Goal: Find specific page/section: Find specific page/section

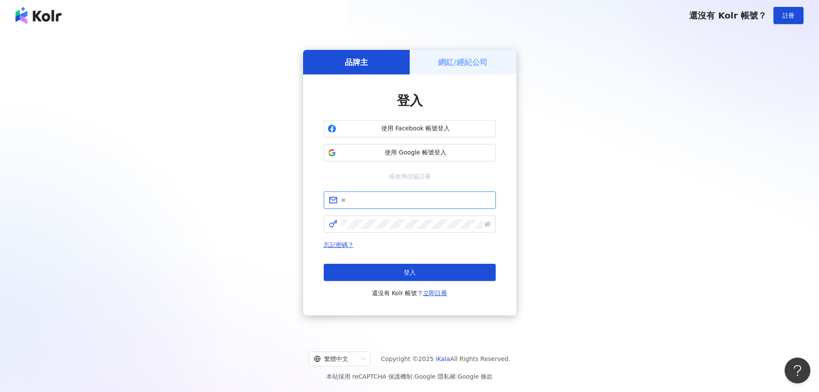
click at [415, 200] on input "text" at bounding box center [416, 199] width 150 height 9
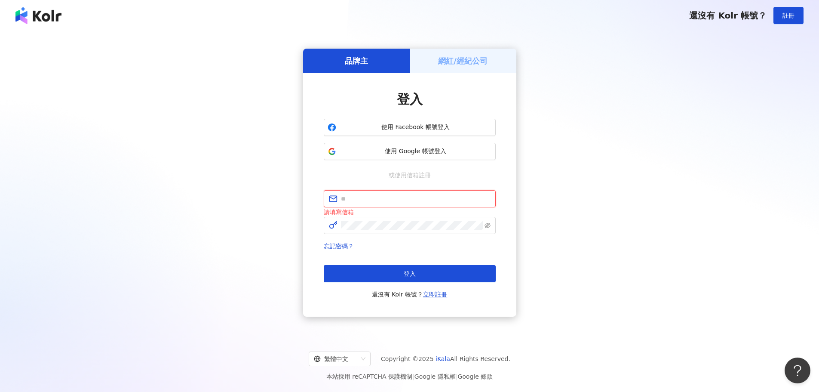
type input "**********"
click at [383, 266] on button "登入" at bounding box center [410, 273] width 172 height 17
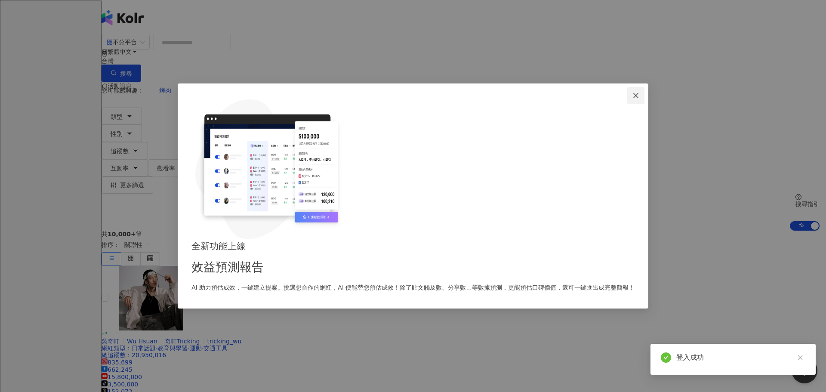
click at [633, 98] on icon "close" at bounding box center [635, 95] width 5 height 5
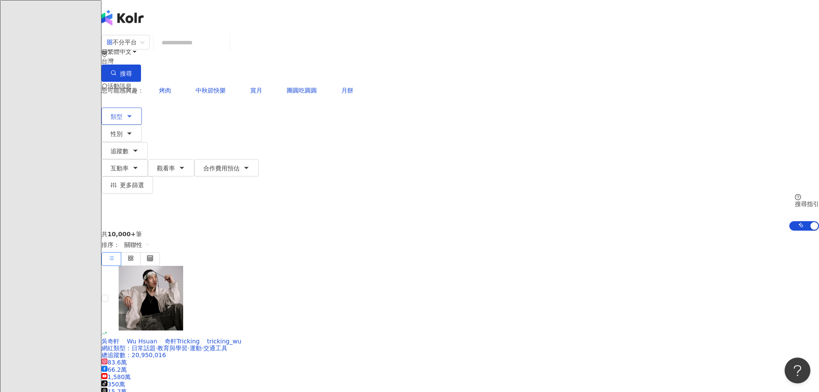
click at [142, 108] on button "類型" at bounding box center [122, 116] width 40 height 17
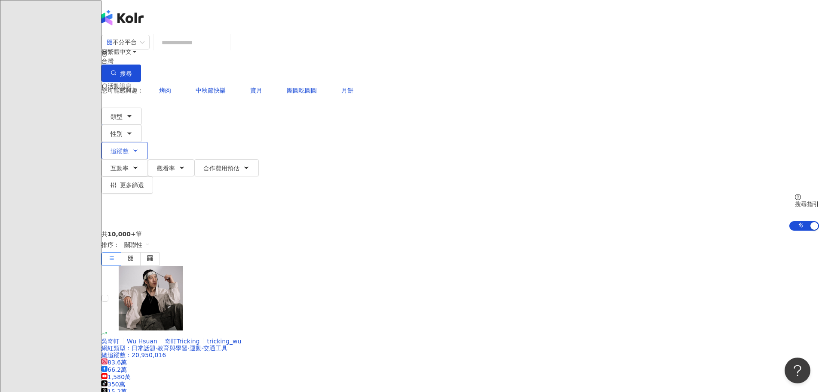
click at [129, 148] on span "追蹤數" at bounding box center [120, 151] width 18 height 7
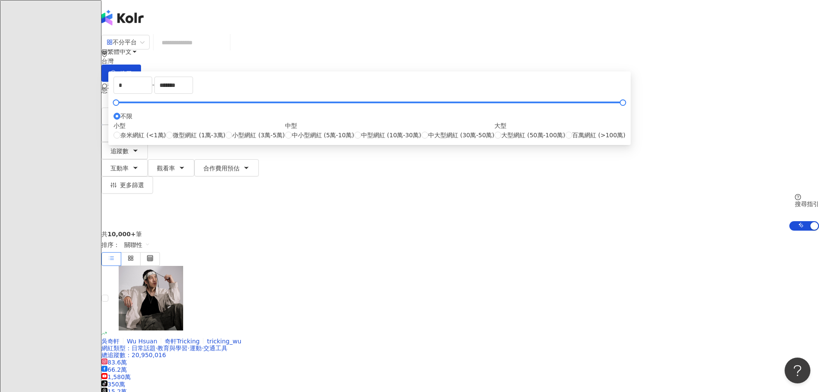
click at [267, 231] on div "共 10,000+ 筆 排序： 關聯性" at bounding box center [461, 248] width 718 height 35
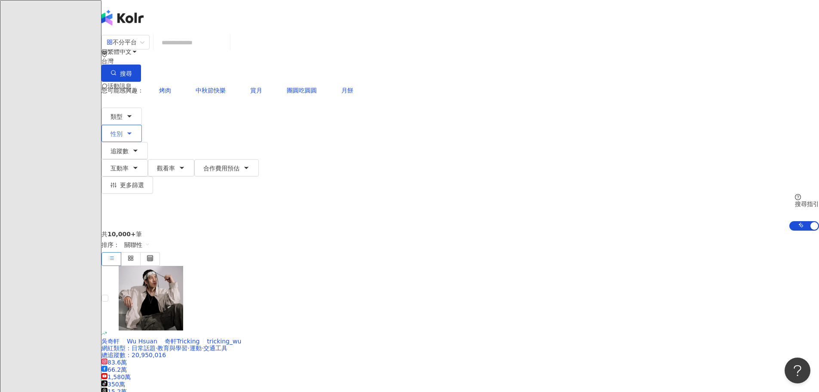
click at [133, 130] on icon "button" at bounding box center [129, 133] width 7 height 7
click at [458, 231] on div "共 10,000+ 筆 排序： 關聯性" at bounding box center [461, 248] width 718 height 35
click at [401, 231] on div "共 10,000+ 筆 排序： 關聯性" at bounding box center [461, 248] width 718 height 35
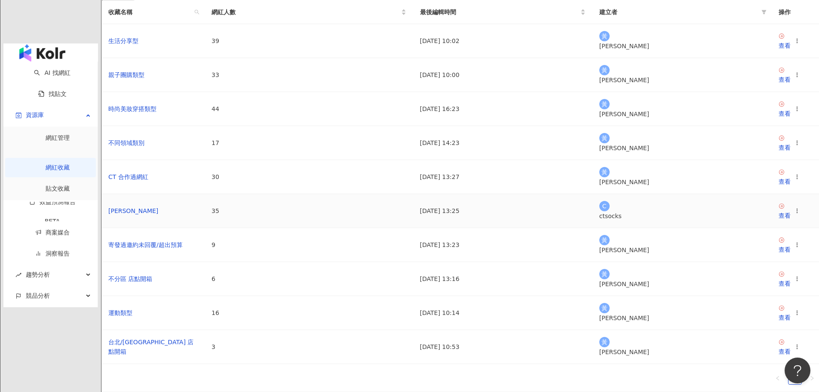
scroll to position [43, 0]
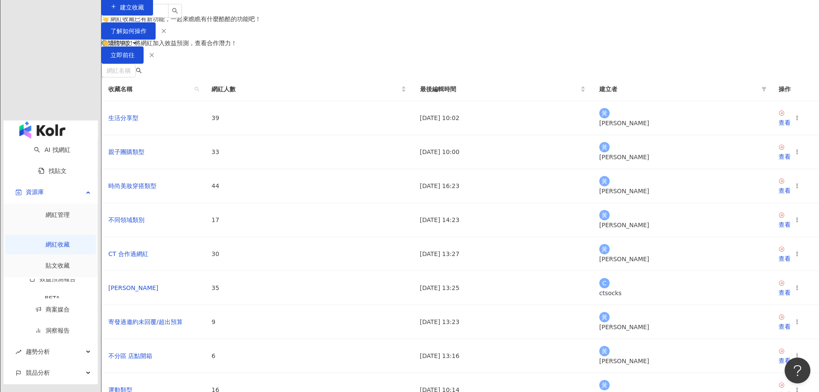
click at [759, 172] on main "網紅收藏 建立收藏 👋 網紅收藏已有新功能，一起來瞧瞧有什麼酷酷的功能吧！ 了解如何操作 👋 新功能！將網紅加入效益預測，查看合作潛力！ 立即前往 網紅名稱 …" at bounding box center [461, 229] width 718 height 477
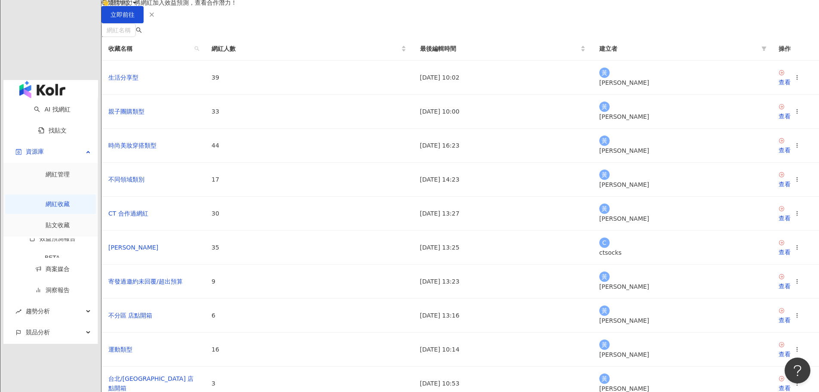
scroll to position [129, 0]
